Goal: Check status

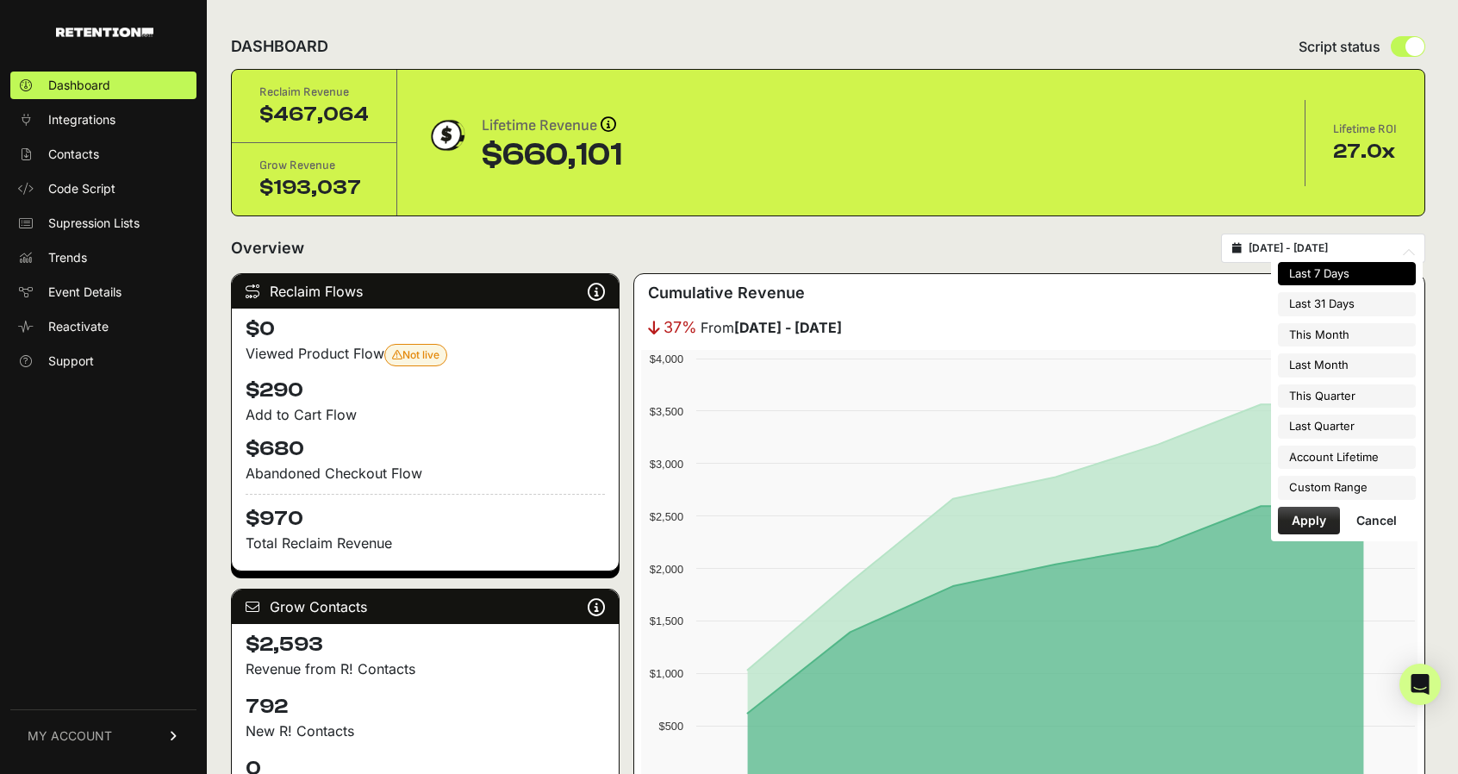
click at [1335, 245] on input "[DATE] - [DATE]" at bounding box center [1330, 248] width 165 height 14
click at [1341, 308] on li "Last 31 Days" at bounding box center [1347, 304] width 138 height 24
type input "[DATE] - [DATE]"
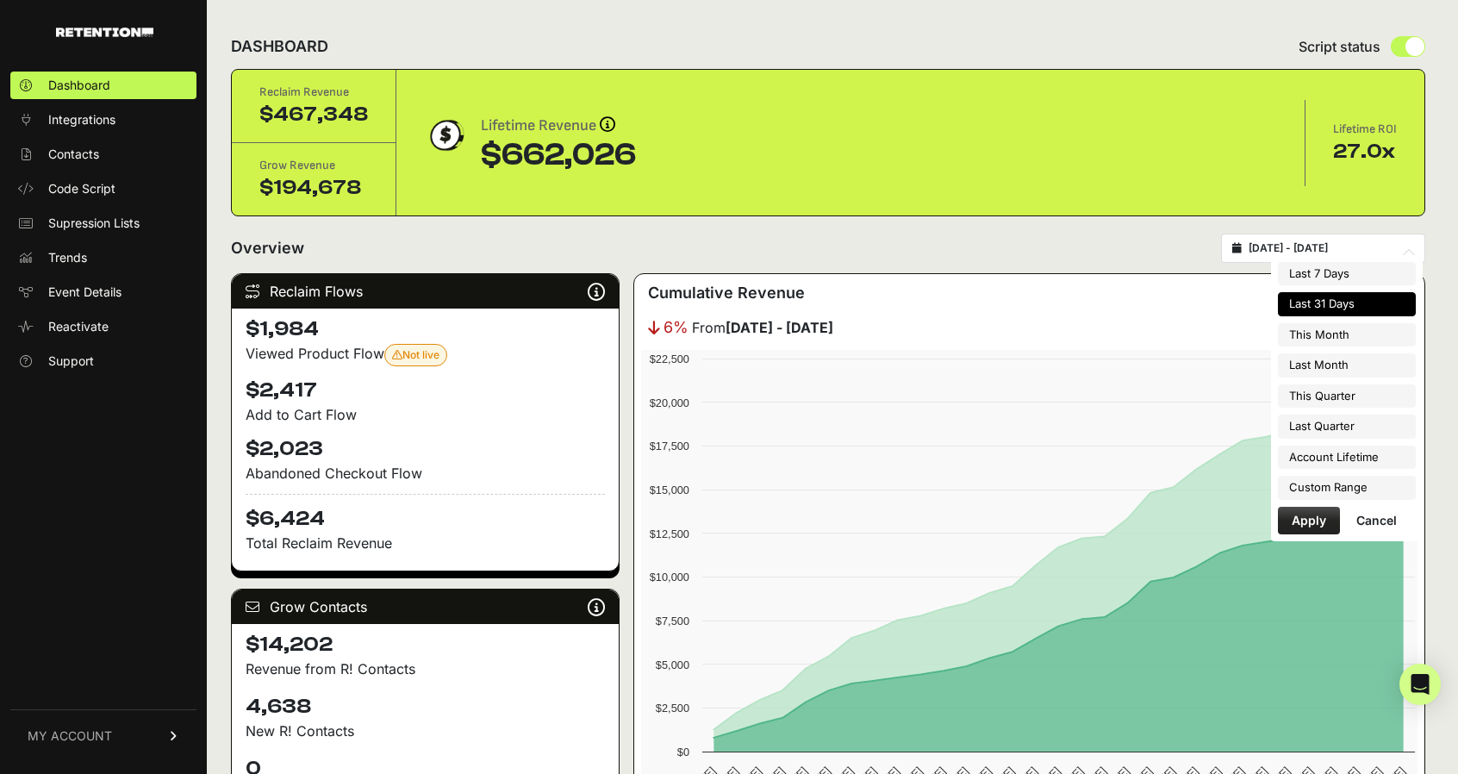
click at [1313, 241] on input "[DATE] - [DATE]" at bounding box center [1330, 248] width 165 height 14
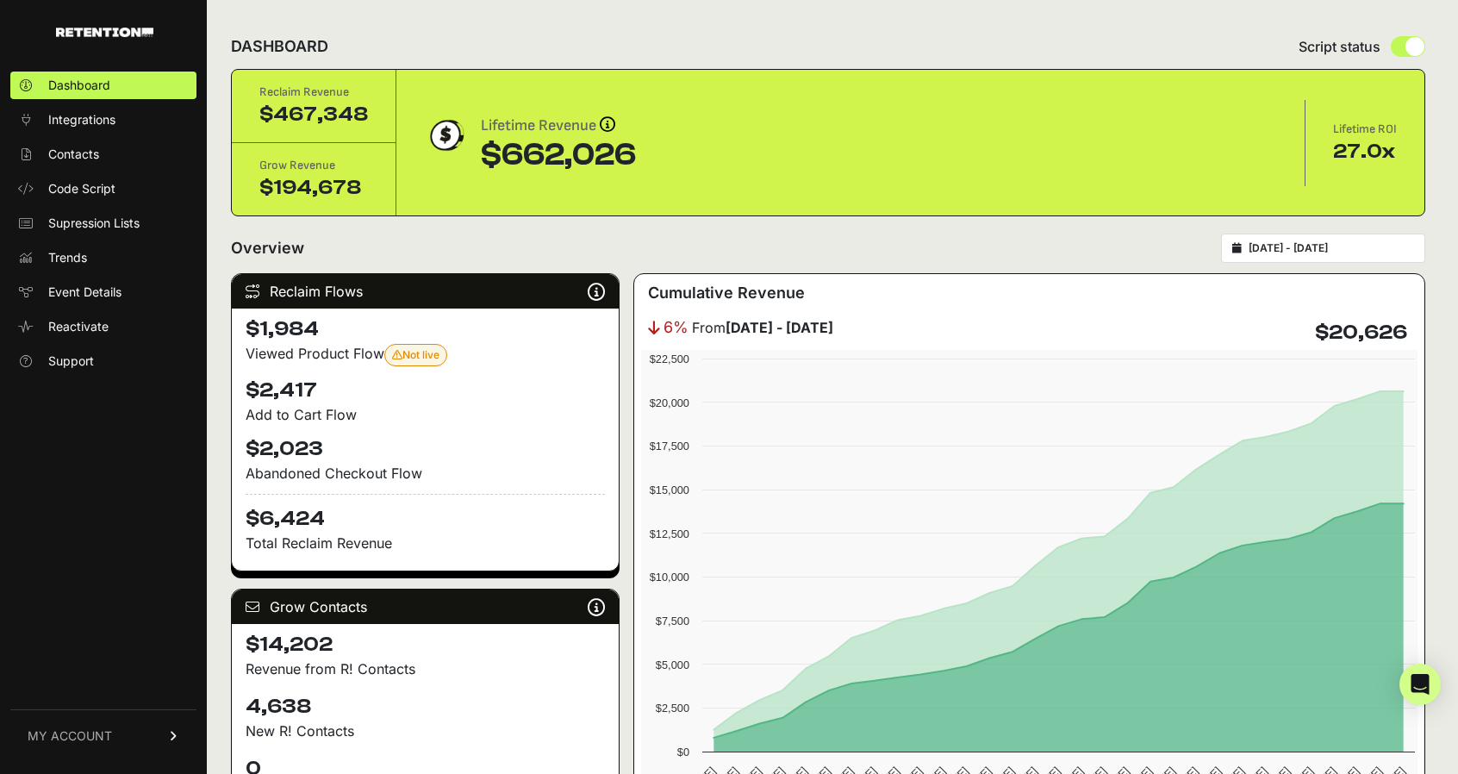
click at [1126, 263] on form "Overview [DATE] - [DATE]" at bounding box center [828, 253] width 1194 height 40
